Goal: Information Seeking & Learning: Learn about a topic

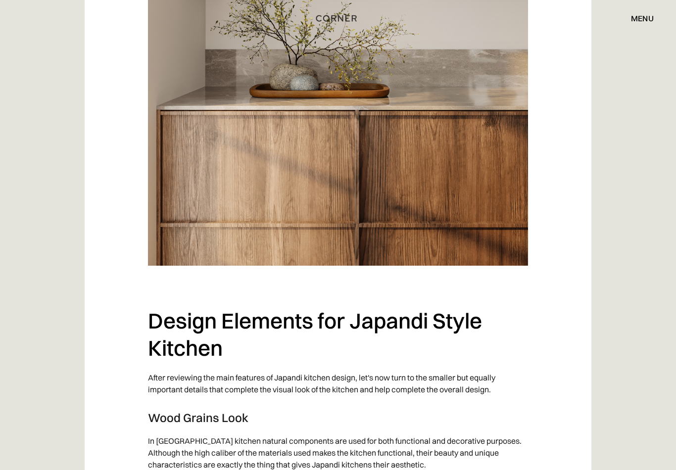
scroll to position [3063, 0]
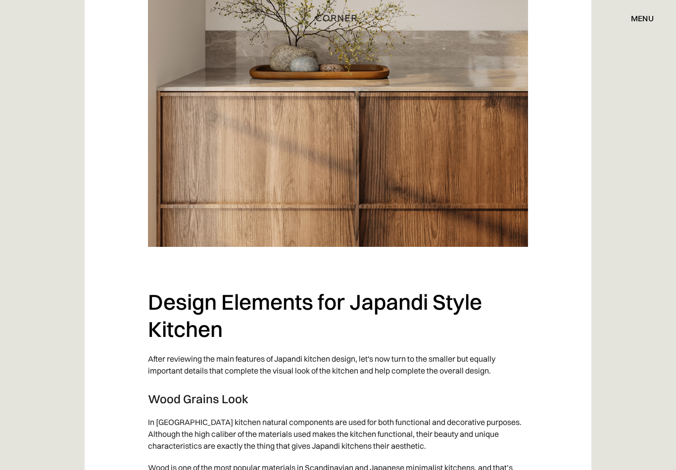
click at [418, 189] on img at bounding box center [338, 113] width 380 height 267
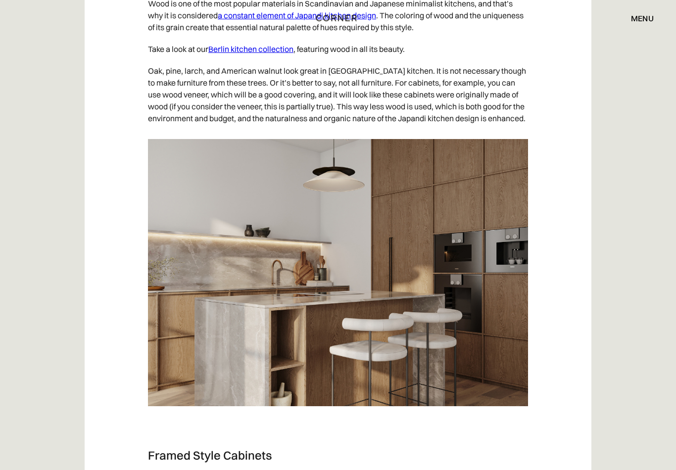
scroll to position [3528, 0]
click at [260, 54] on link "Berlin kitchen collection" at bounding box center [250, 49] width 85 height 10
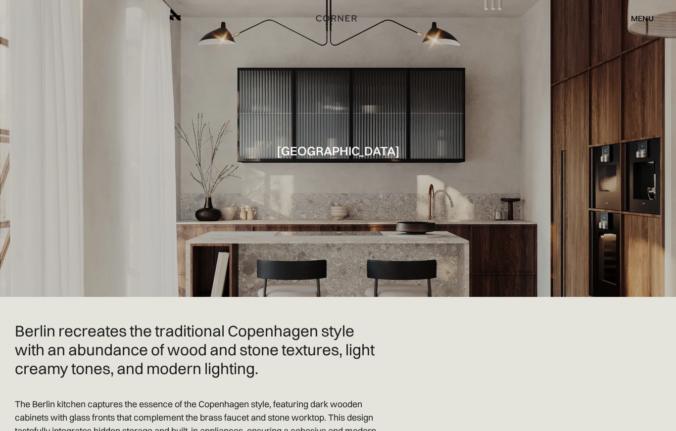
click at [334, 18] on img "home" at bounding box center [336, 18] width 41 height 13
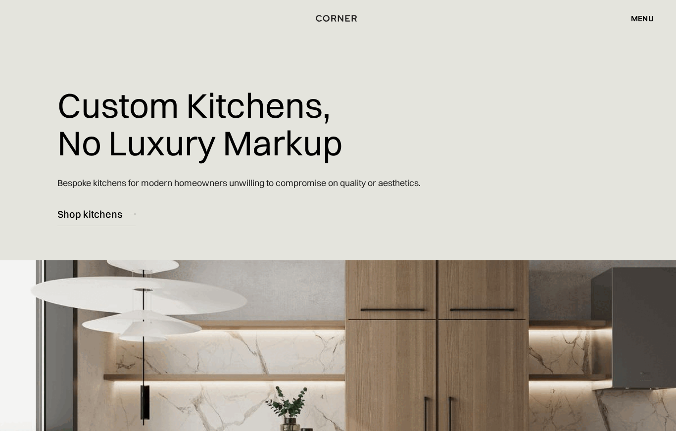
click at [84, 215] on div "Shop kitchens" at bounding box center [89, 213] width 65 height 13
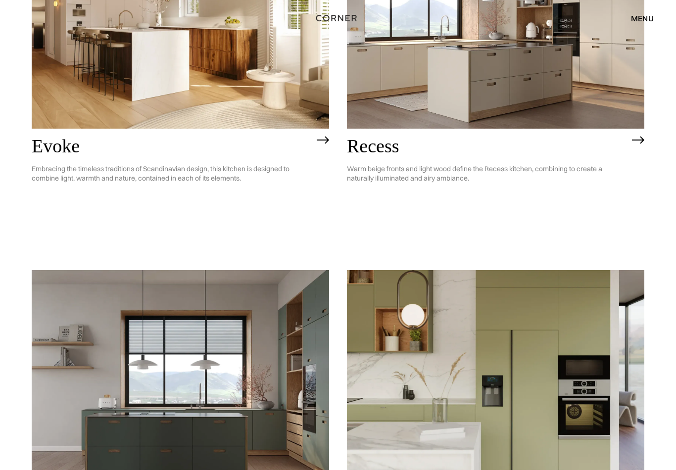
scroll to position [1412, 0]
click at [56, 136] on h2 "Evoke" at bounding box center [172, 146] width 280 height 21
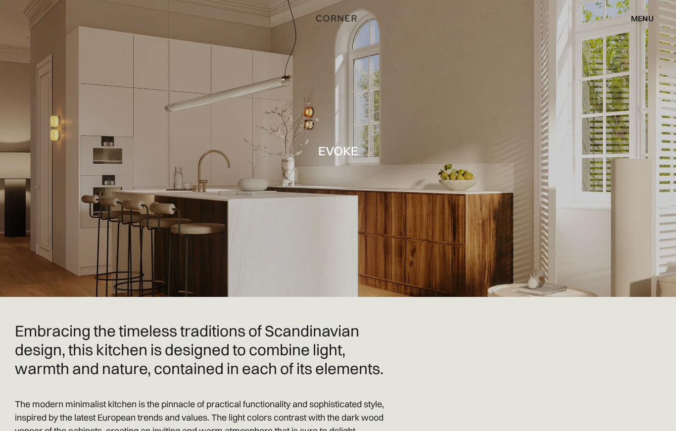
click at [335, 23] on img "home" at bounding box center [336, 18] width 41 height 13
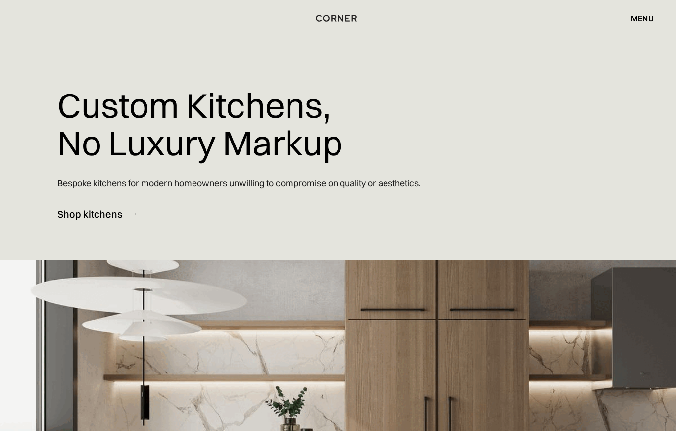
click at [79, 221] on link "Shop kitchens" at bounding box center [96, 214] width 78 height 24
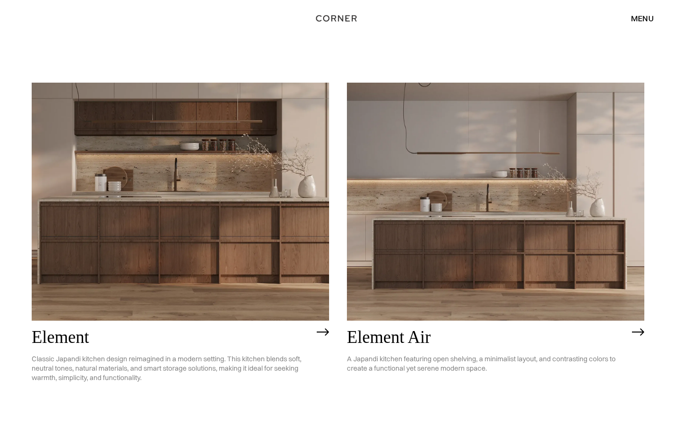
scroll to position [827, 0]
click at [152, 241] on img at bounding box center [181, 202] width 298 height 238
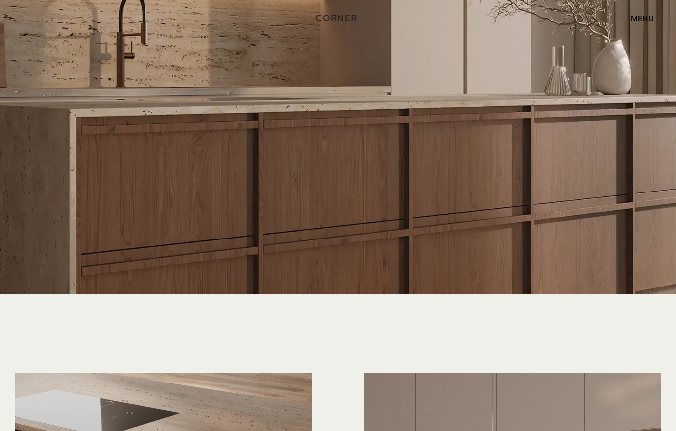
scroll to position [2100, 0]
